Goal: Transaction & Acquisition: Purchase product/service

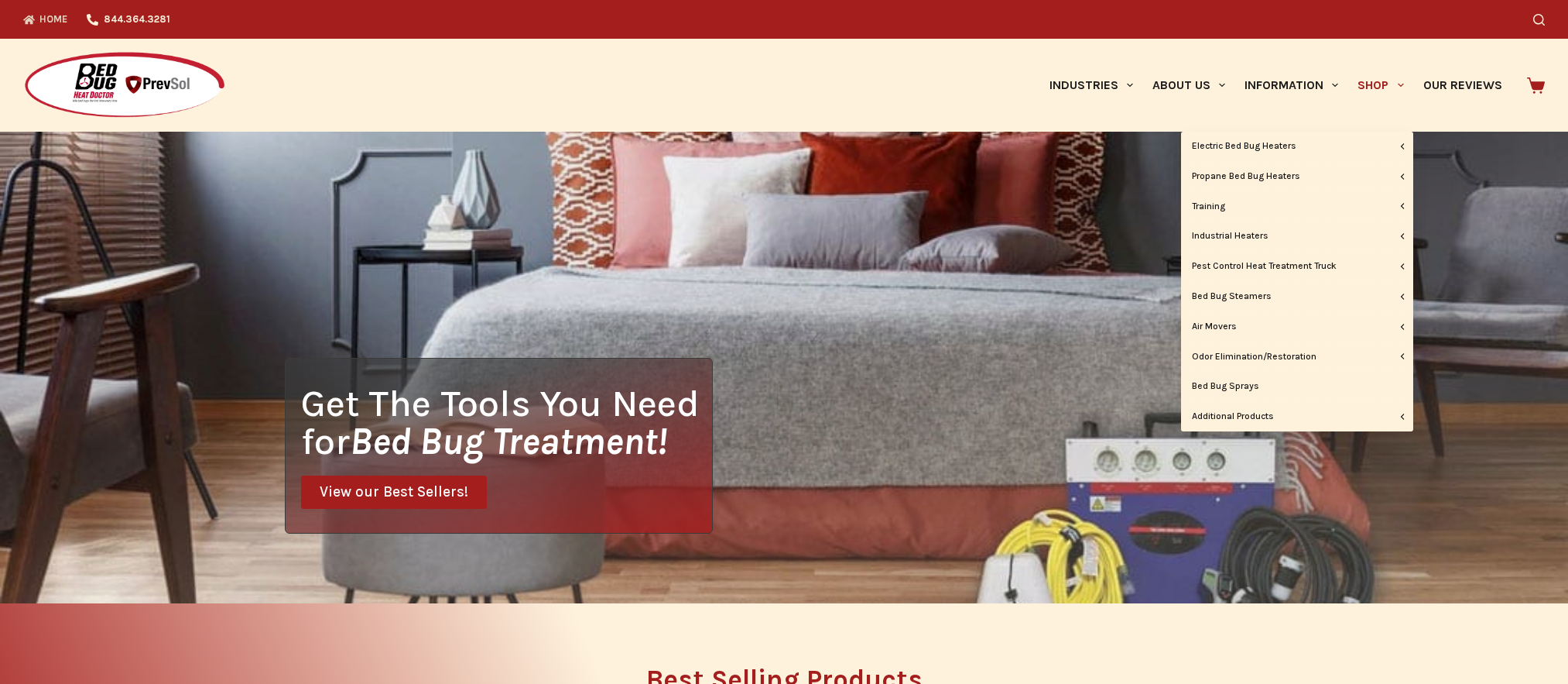
click at [1369, 84] on link "Shop" at bounding box center [1380, 85] width 65 height 93
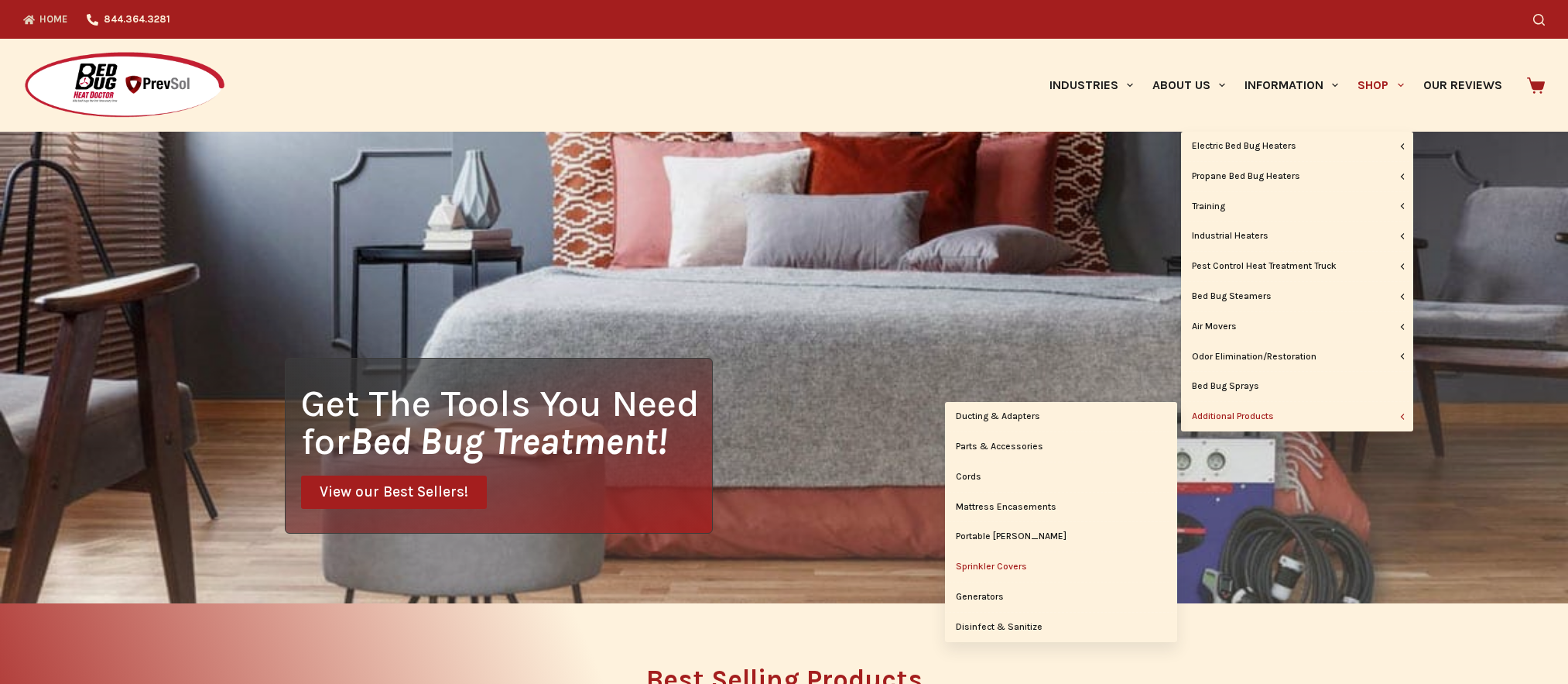
click at [993, 567] on link "Sprinkler Covers" at bounding box center [1061, 567] width 232 height 29
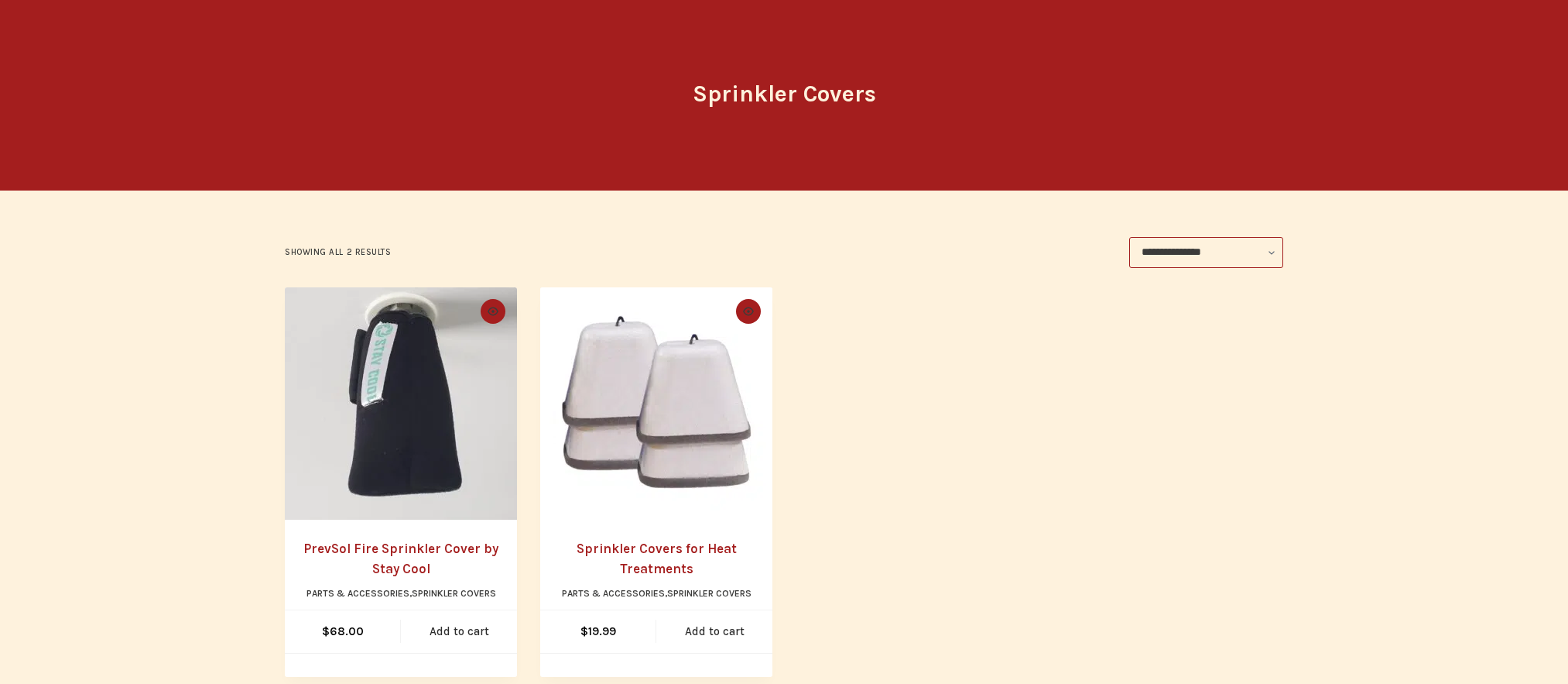
scroll to position [152, 0]
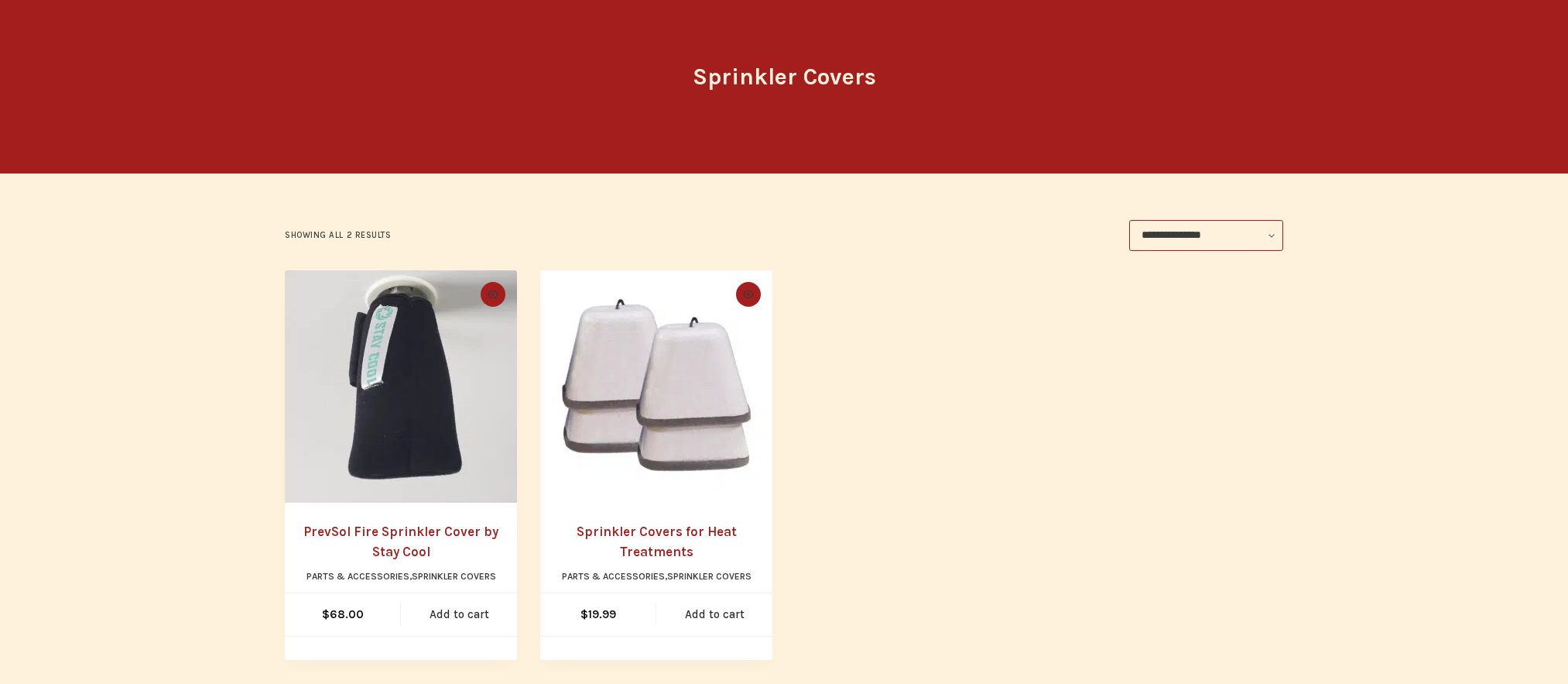
click at [659, 539] on h2 "Sprinkler Covers for Heat Treatments" at bounding box center [656, 542] width 201 height 40
click at [655, 528] on link "Sprinkler Covers for Heat Treatments" at bounding box center [656, 540] width 160 height 35
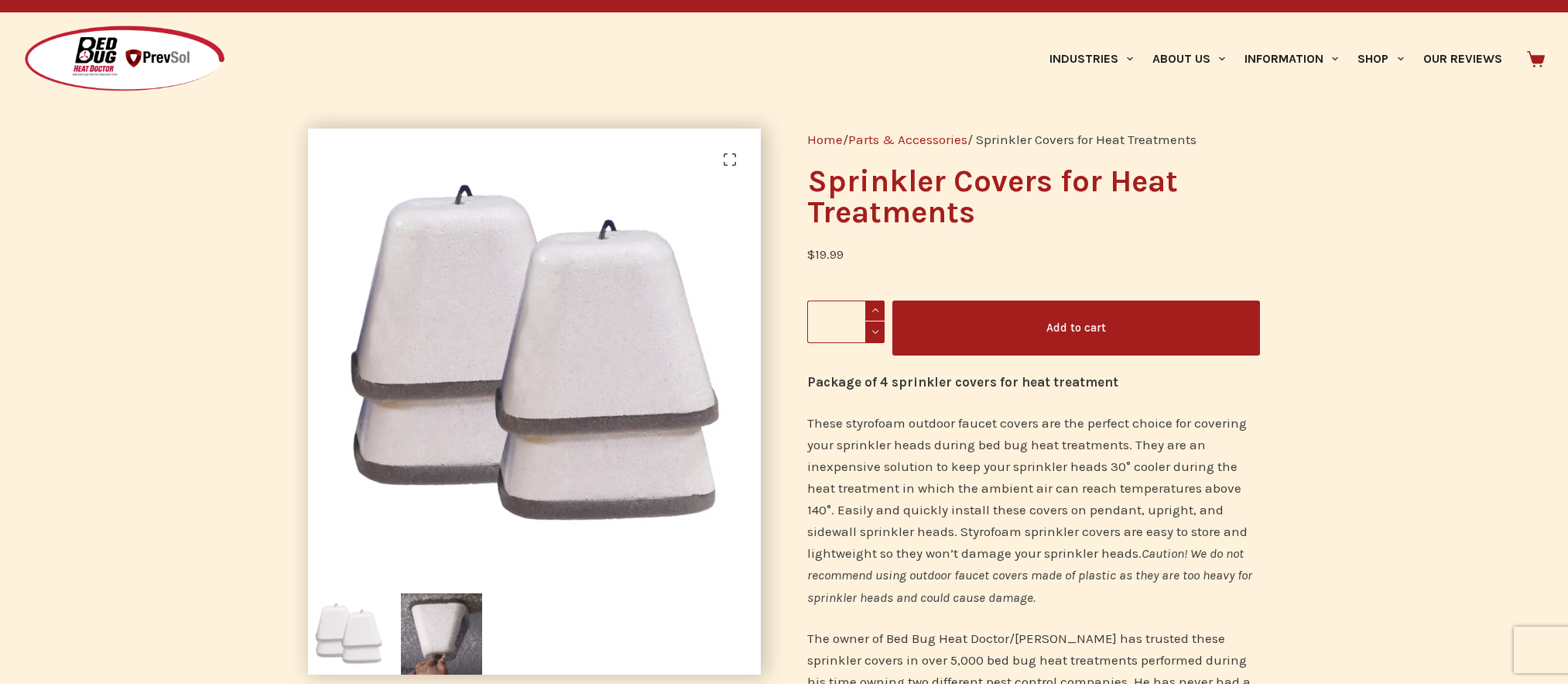
scroll to position [50, 0]
